Goal: Task Accomplishment & Management: Complete application form

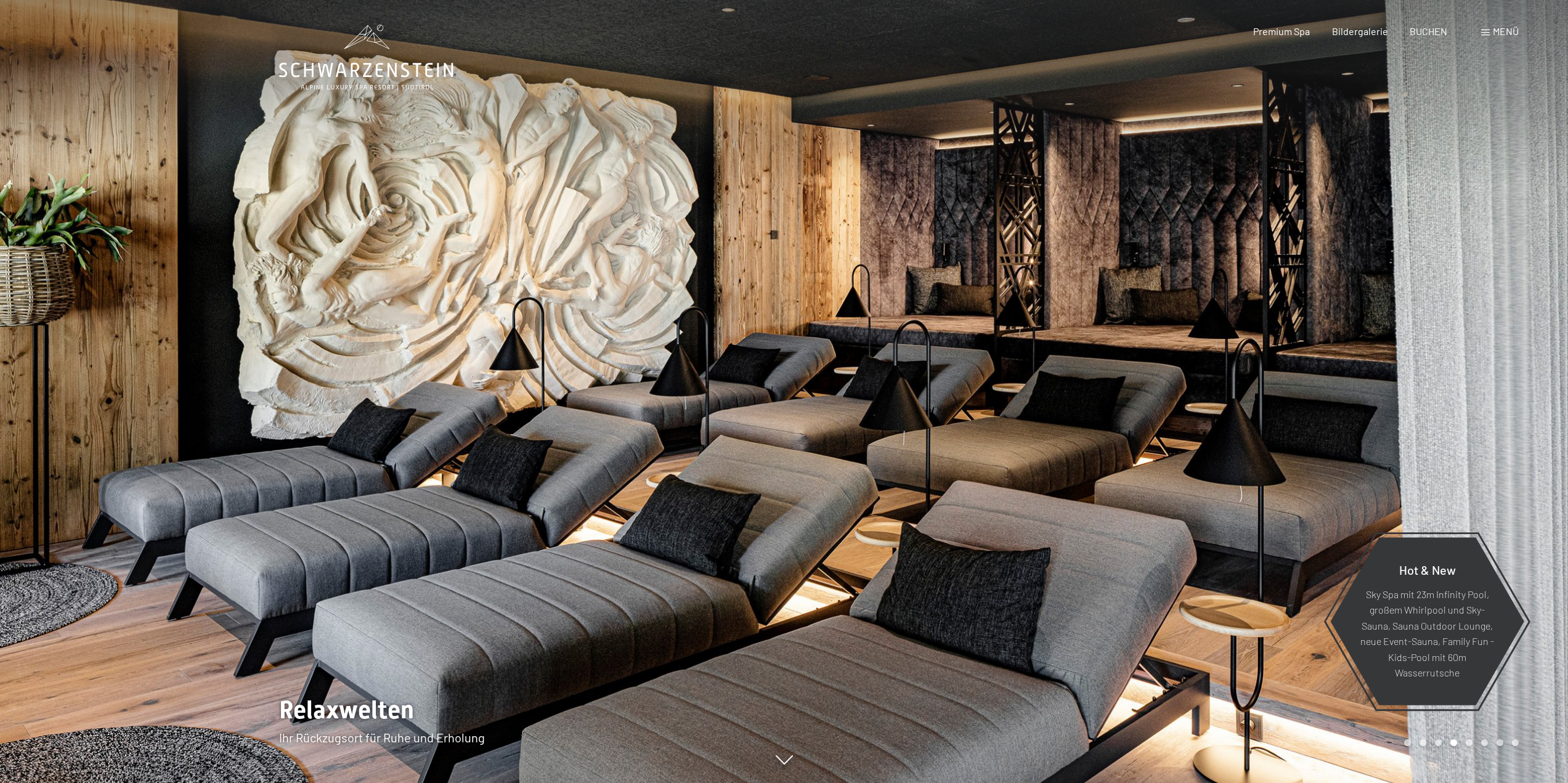
click at [1497, 28] on span "Menü" at bounding box center [1506, 31] width 26 height 11
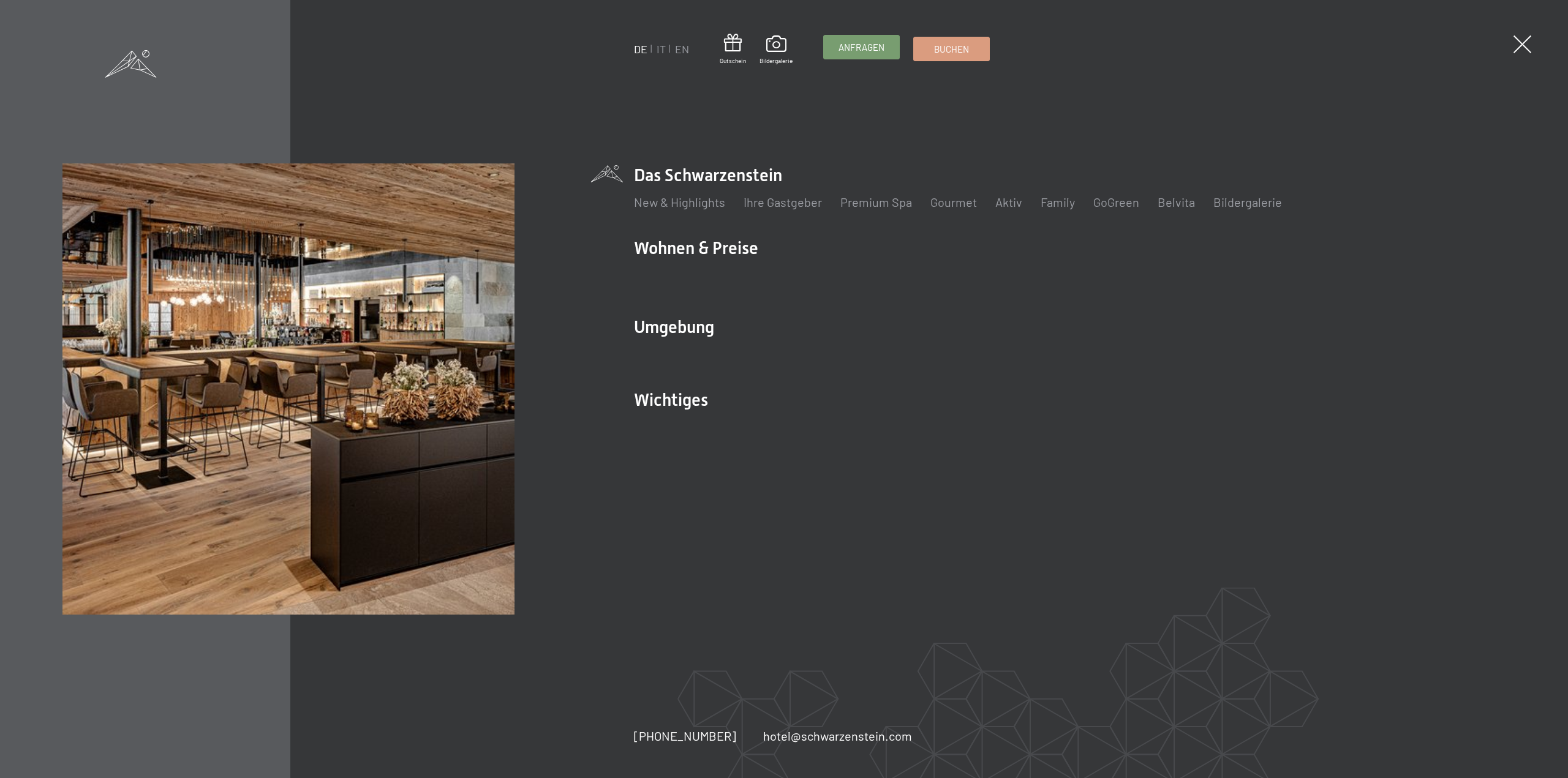
click at [853, 48] on span "Anfragen" at bounding box center [861, 48] width 46 height 13
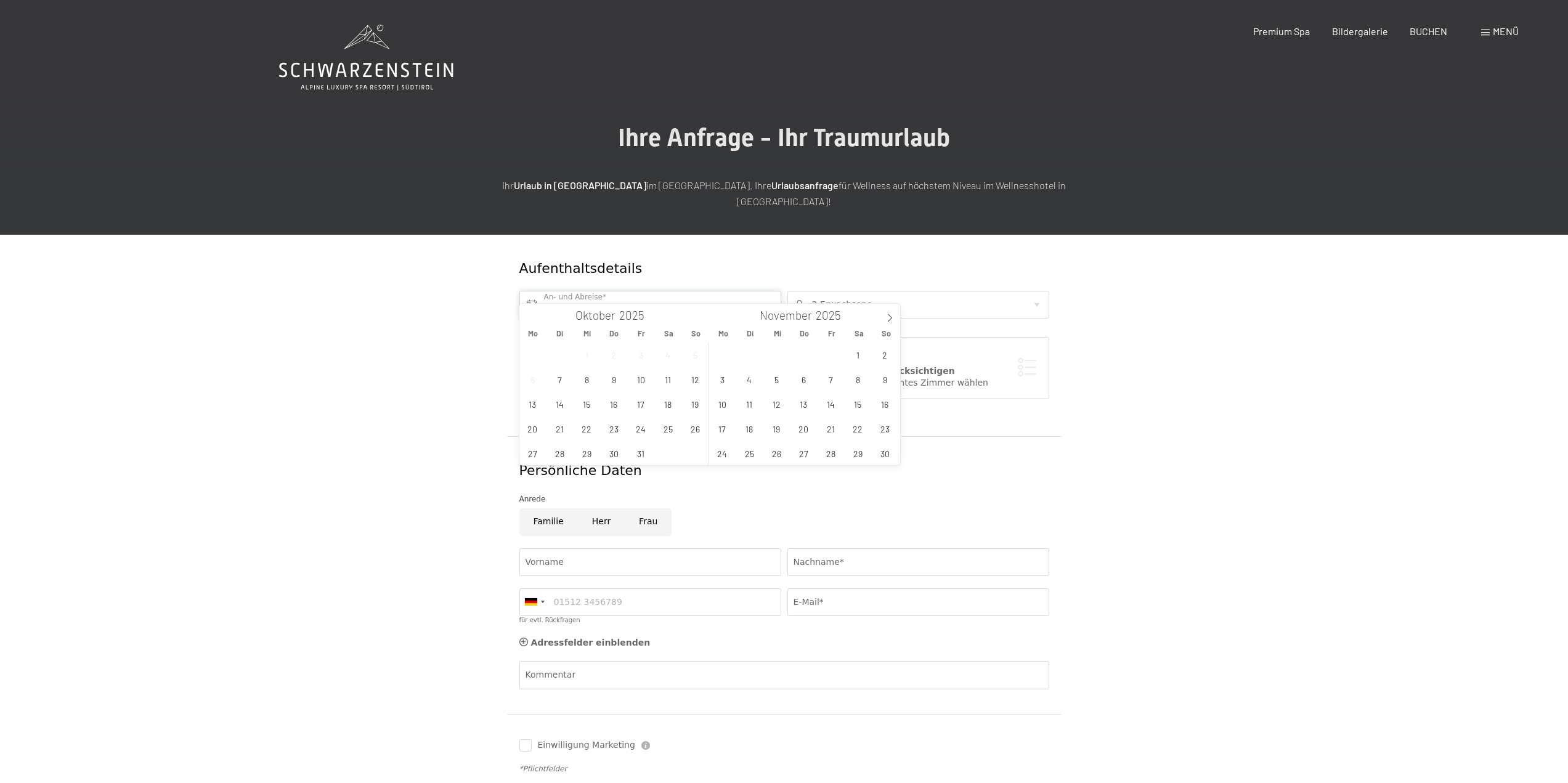
click at [610, 295] on input "text" at bounding box center [651, 304] width 262 height 28
click at [637, 383] on span "10" at bounding box center [640, 379] width 24 height 24
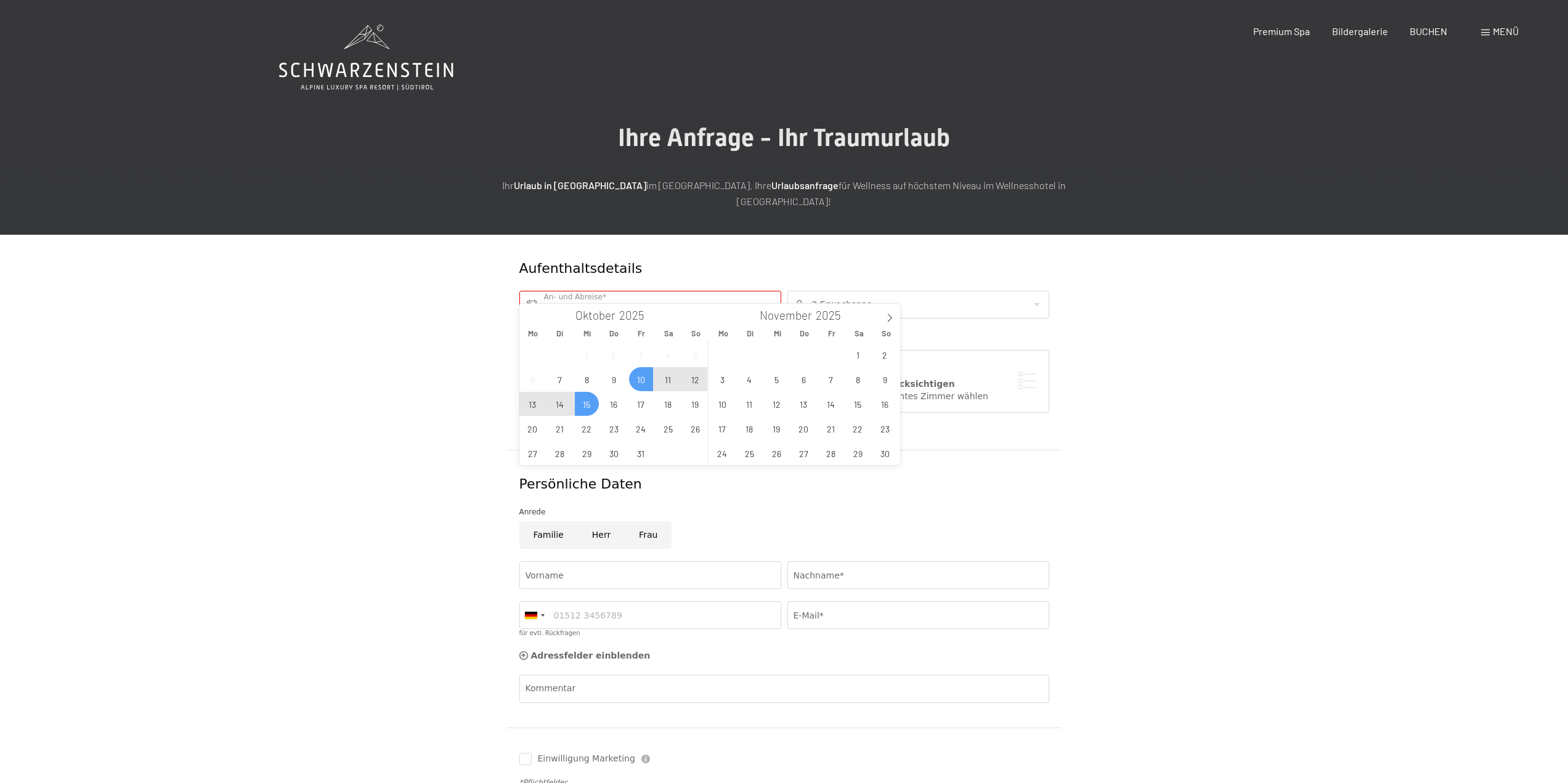
click at [589, 404] on span "15" at bounding box center [587, 403] width 24 height 24
type input "[DATE] - Mi. [DATE]"
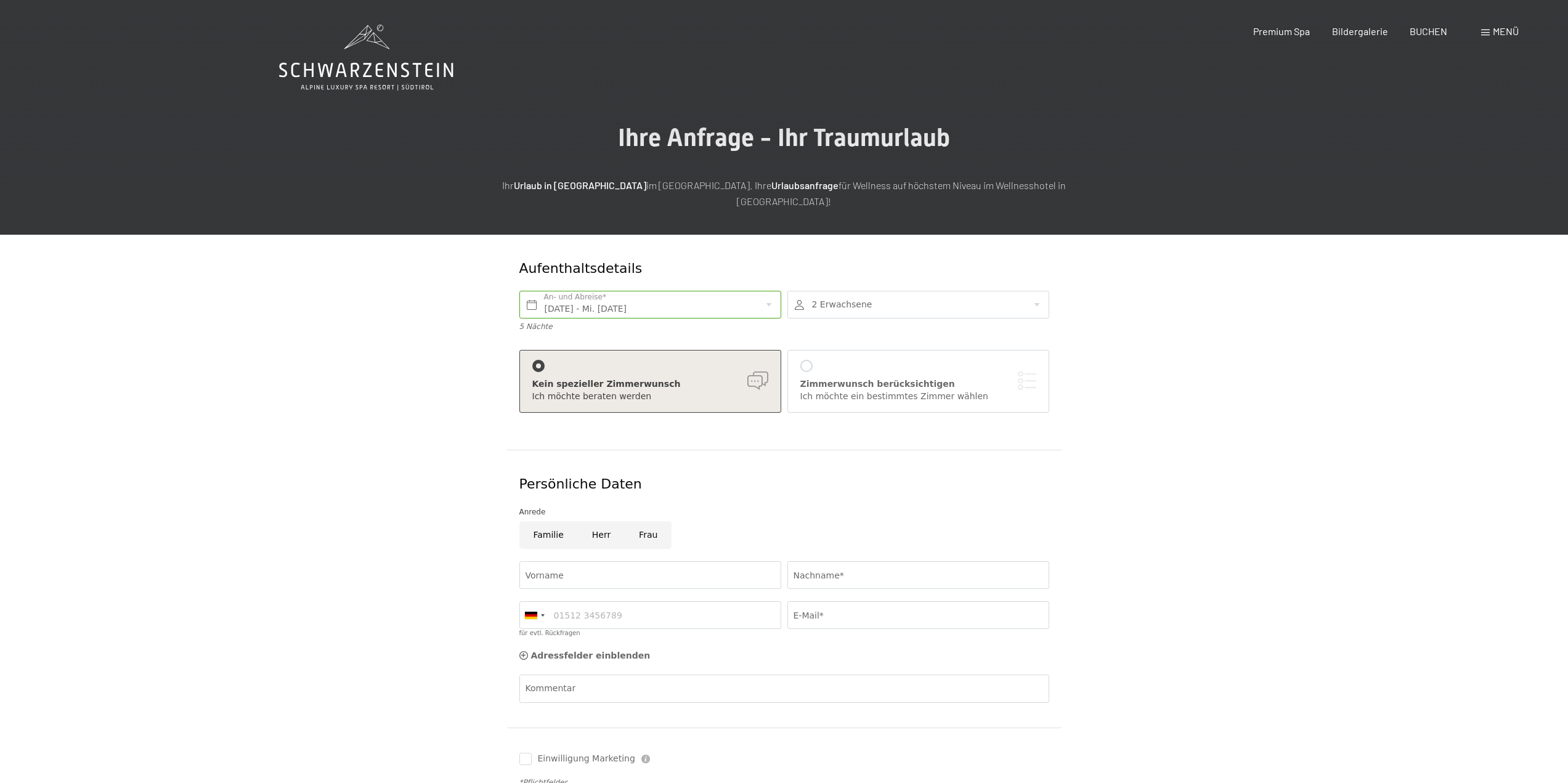
click at [1171, 336] on form "Aufenthaltsdetails [DATE] - Mi. [DATE] An- und Abreise* 5 Nächte 2 Erwachsene 2…" at bounding box center [784, 544] width 841 height 618
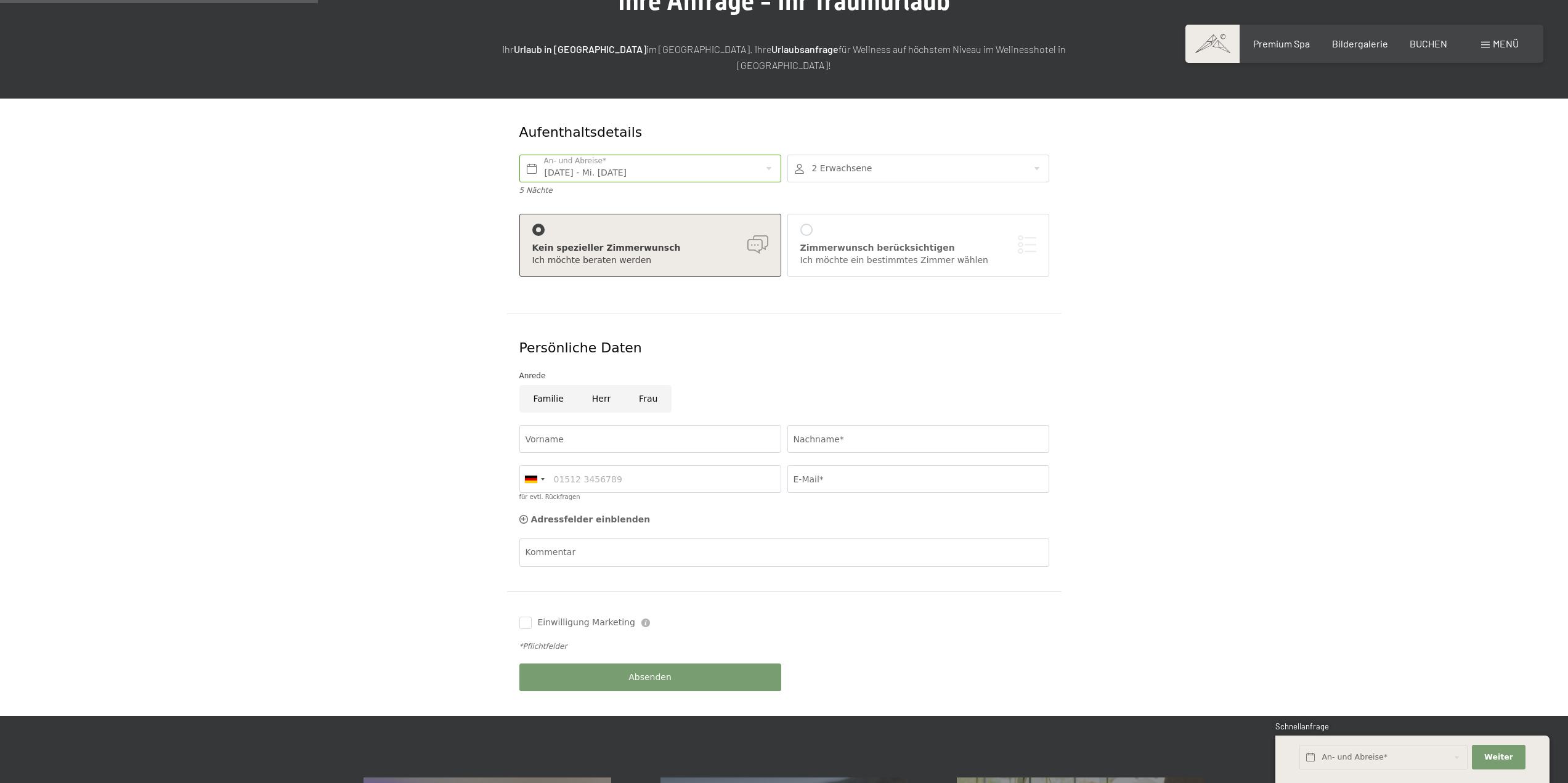
scroll to position [185, 0]
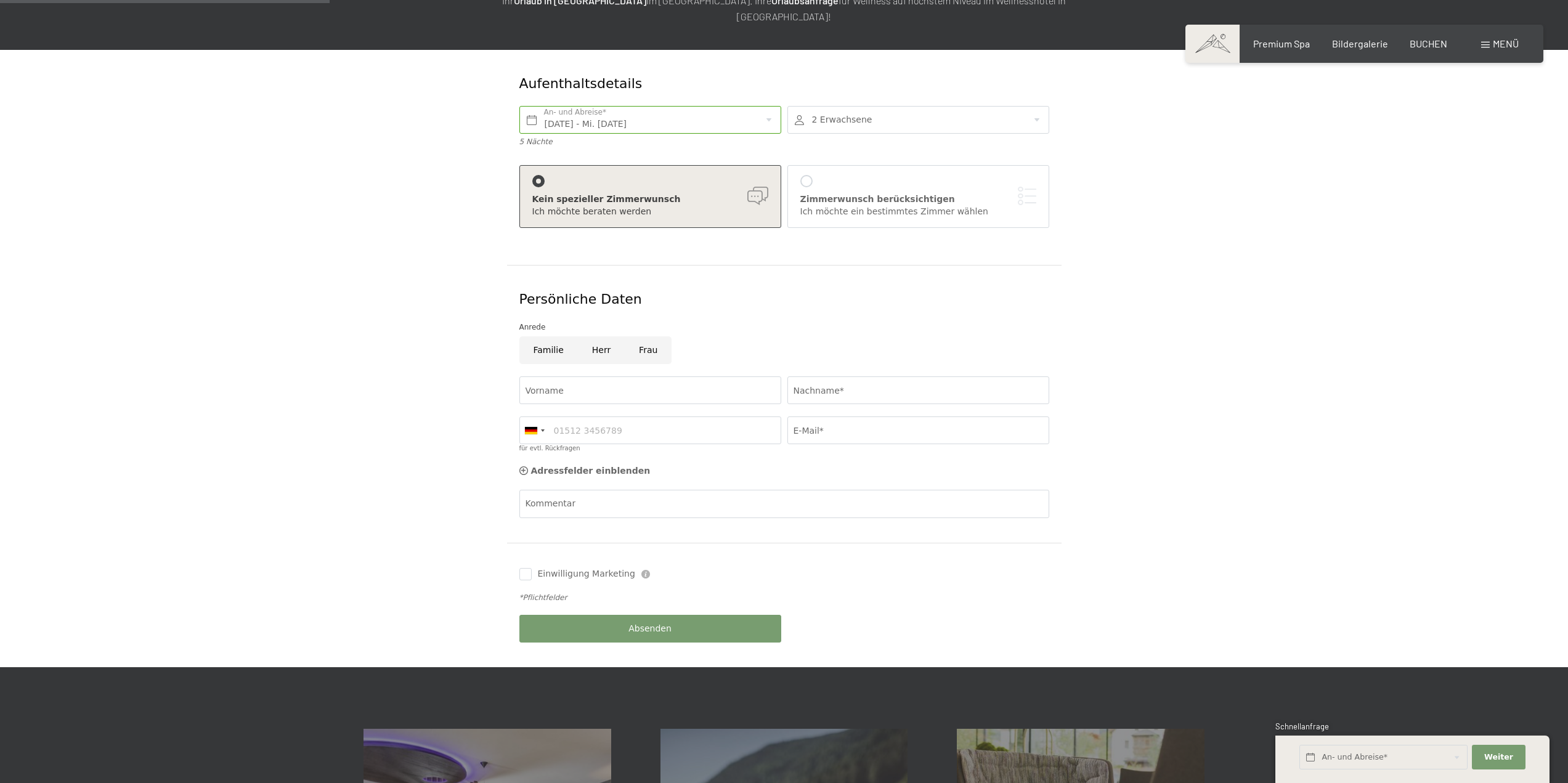
drag, startPoint x: 595, startPoint y: 332, endPoint x: 594, endPoint y: 339, distance: 7.1
click at [595, 336] on input "Herr" at bounding box center [601, 349] width 47 height 28
radio input "true"
click at [583, 376] on input "Vorname" at bounding box center [651, 390] width 262 height 28
type input "[PERSON_NAME]"
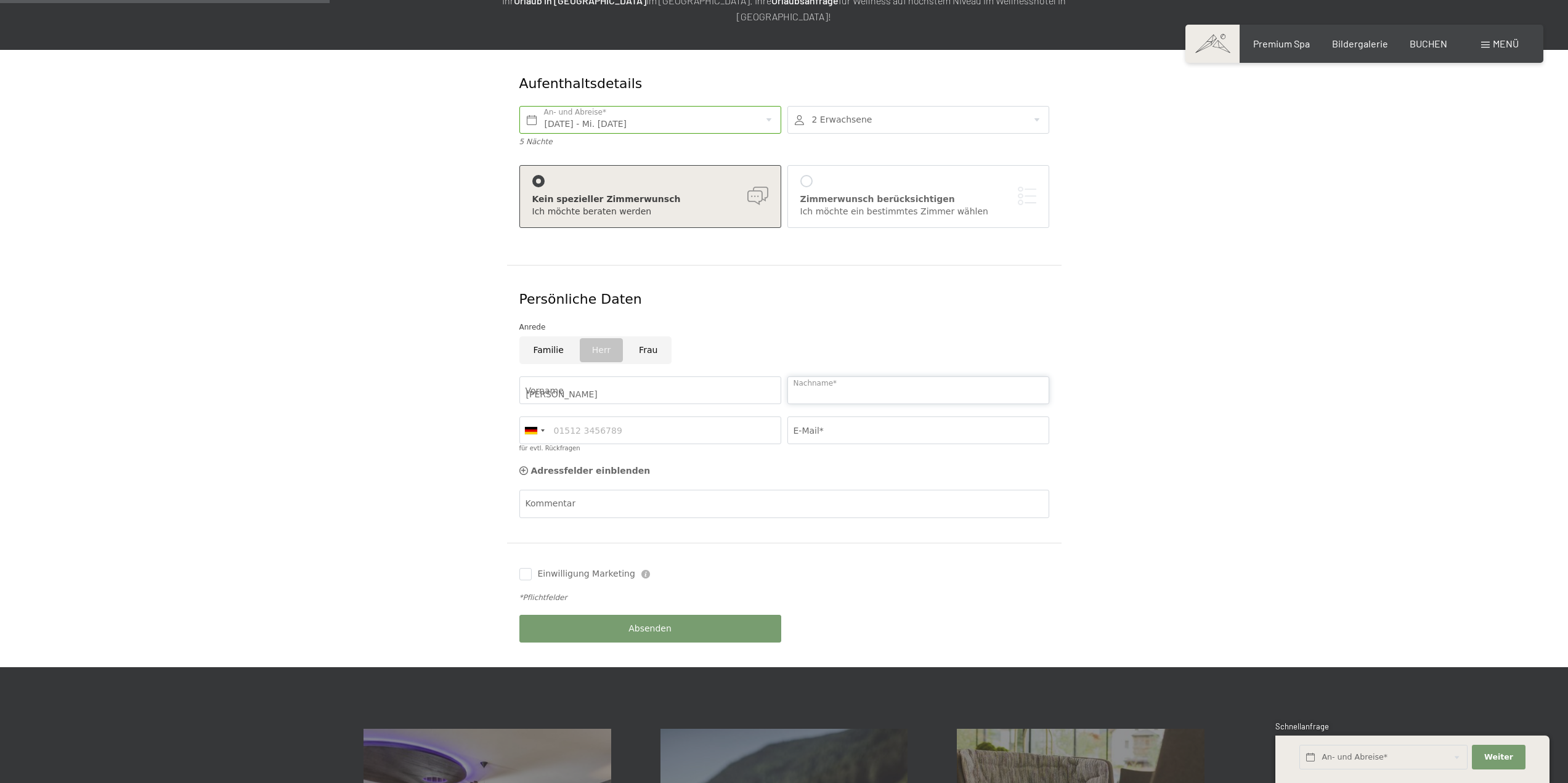
type input "[PERSON_NAME]"
type input "017624815447"
type input "[EMAIL_ADDRESS][PERSON_NAME][DOMAIN_NAME]"
click at [528, 568] on input "Einwilligung Marketing" at bounding box center [526, 573] width 12 height 12
checkbox input "true"
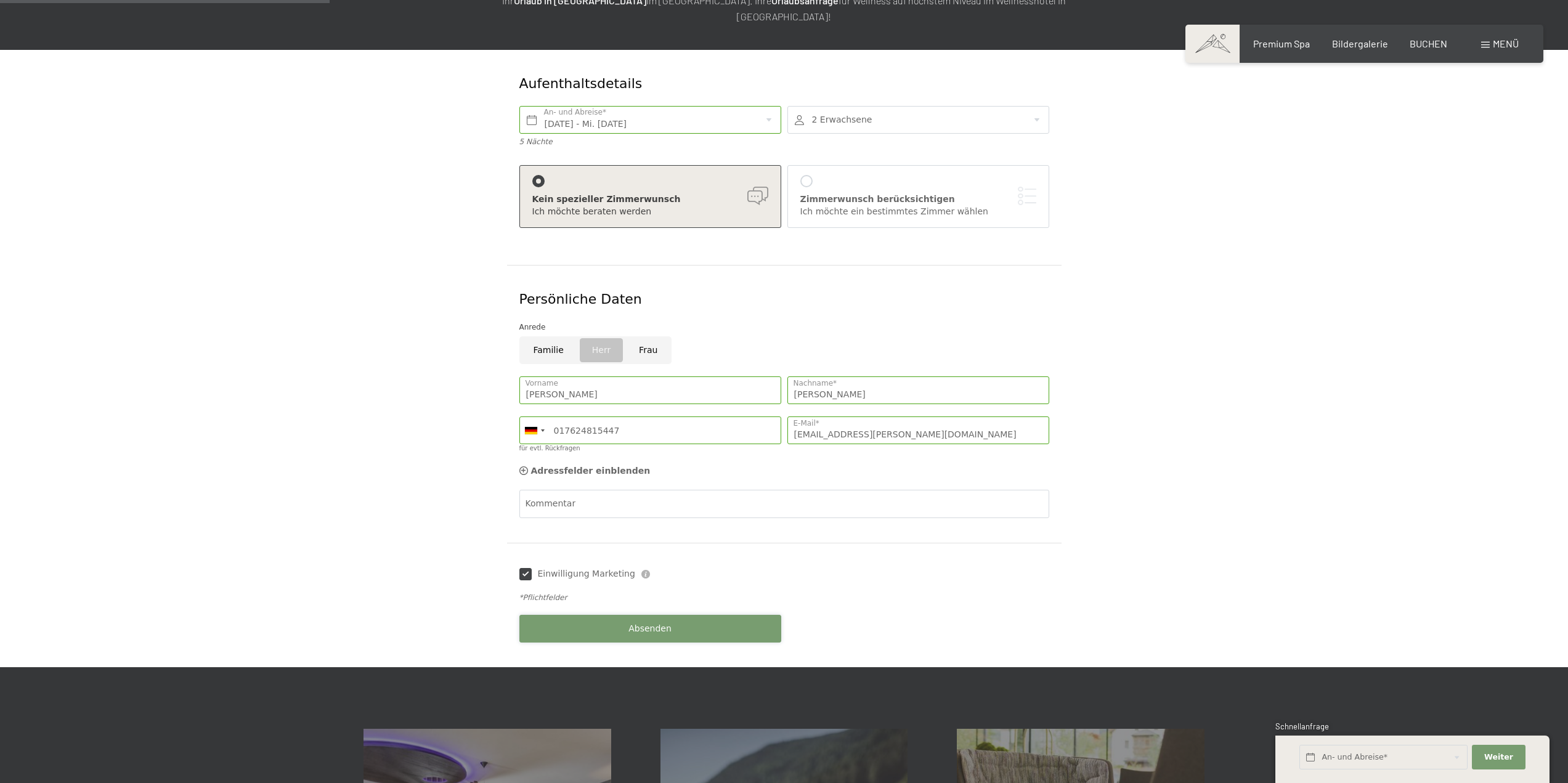
click at [636, 620] on button "Absenden" at bounding box center [651, 628] width 262 height 28
